Goal: Task Accomplishment & Management: Manage account settings

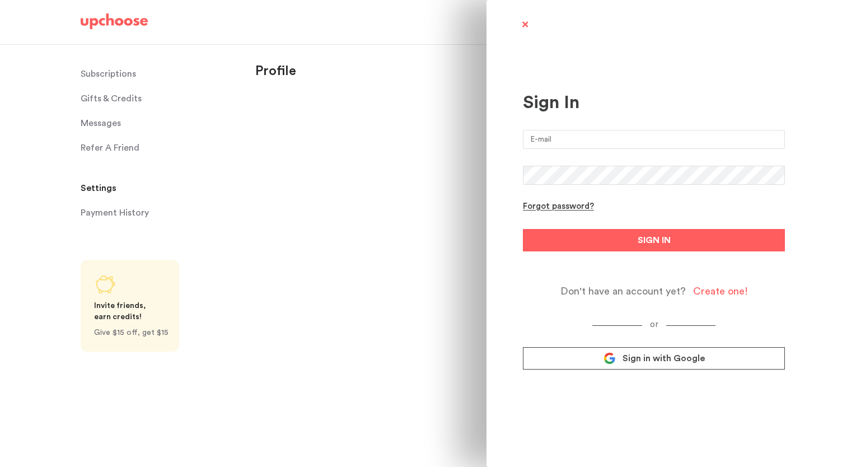
click at [641, 359] on span "Sign in with Google" at bounding box center [664, 358] width 82 height 11
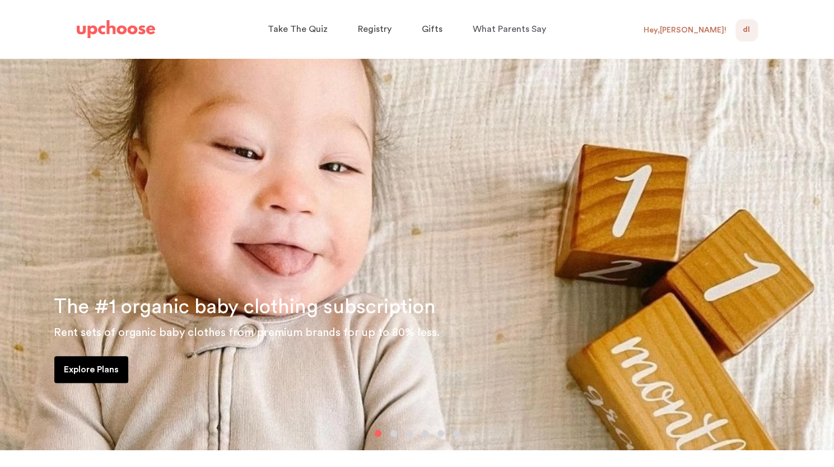
click at [740, 36] on div "DL 0" at bounding box center [746, 30] width 22 height 22
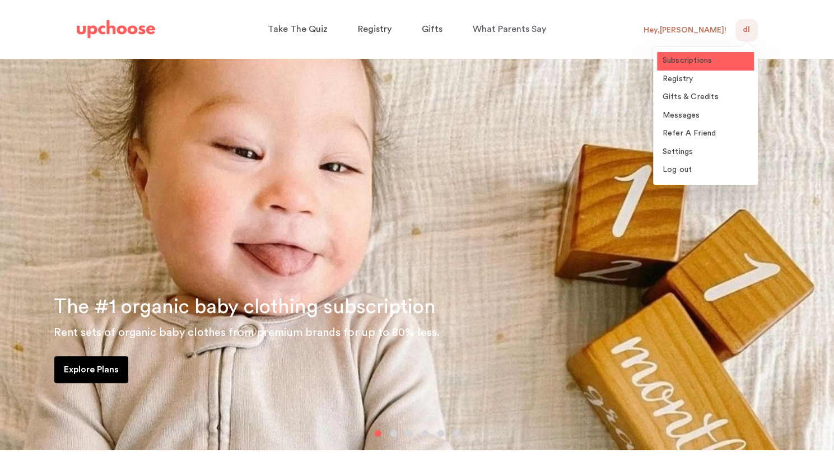
click at [707, 67] on link "Subscriptions" at bounding box center [705, 61] width 97 height 18
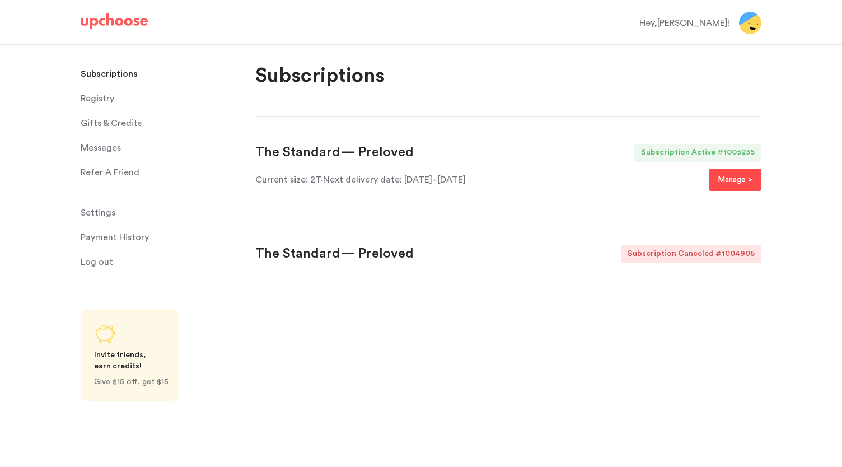
click at [726, 177] on p "Manage >" at bounding box center [735, 179] width 35 height 13
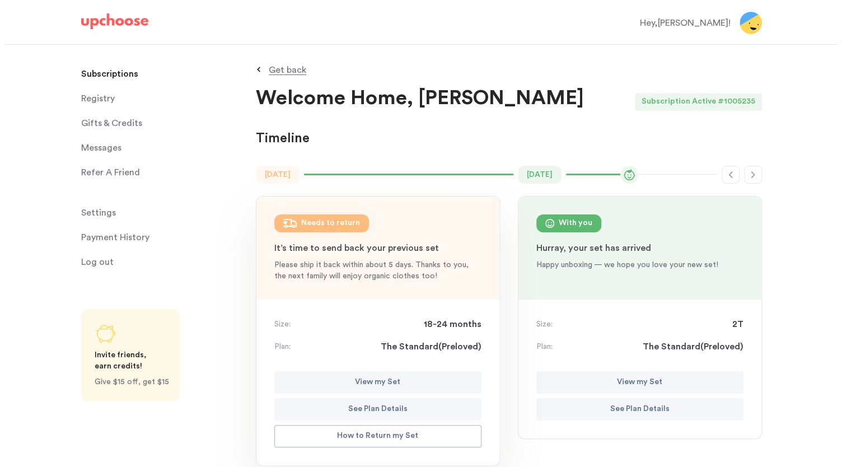
scroll to position [116, 0]
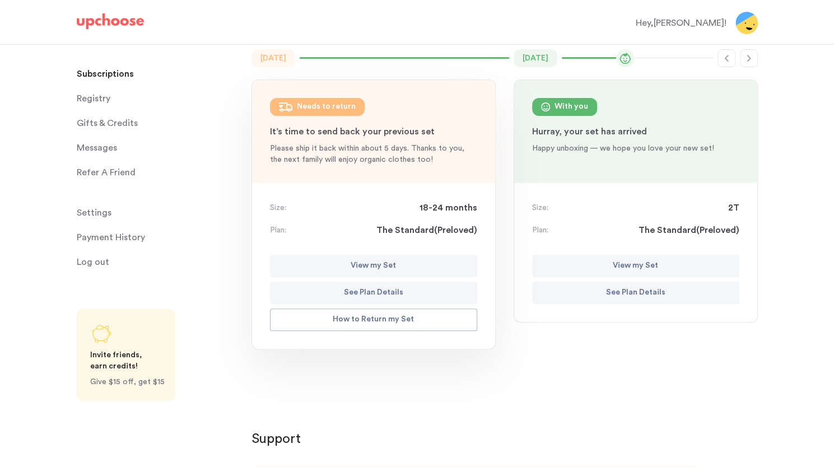
click at [391, 265] on p "View my Set" at bounding box center [373, 265] width 45 height 13
